Goal: Navigation & Orientation: Find specific page/section

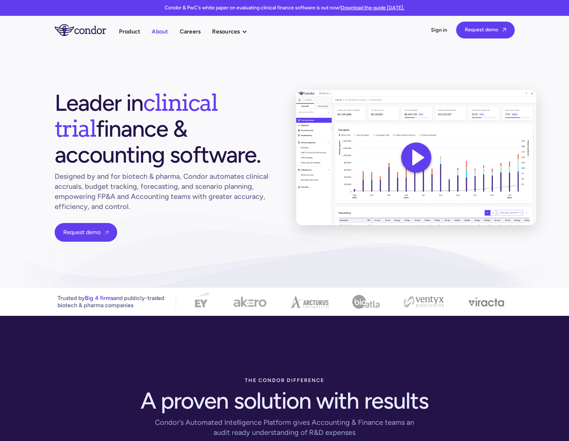
click at [156, 33] on link "About" at bounding box center [160, 32] width 16 height 10
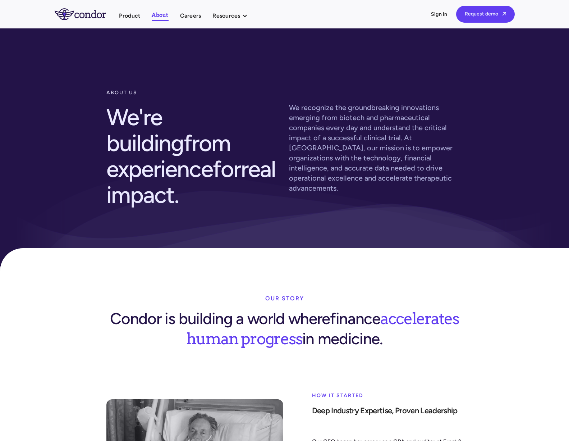
drag, startPoint x: 101, startPoint y: 127, endPoint x: 108, endPoint y: -18, distance: 145.5
click at [197, 17] on link "Careers" at bounding box center [190, 16] width 21 height 10
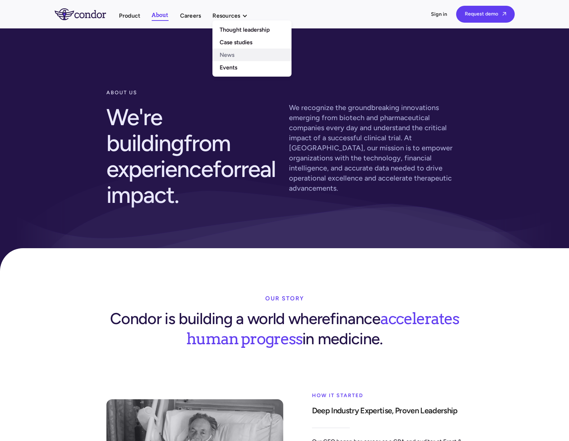
click at [230, 52] on link "News" at bounding box center [252, 55] width 79 height 13
